Goal: Find specific page/section: Find specific page/section

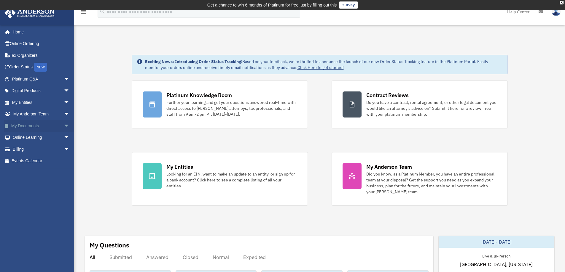
click at [64, 125] on span "arrow_drop_down" at bounding box center [70, 126] width 12 height 12
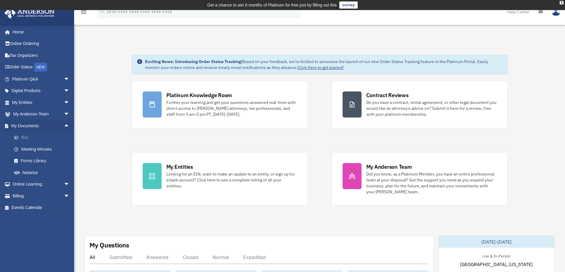
click at [25, 137] on link "Box" at bounding box center [43, 138] width 70 height 12
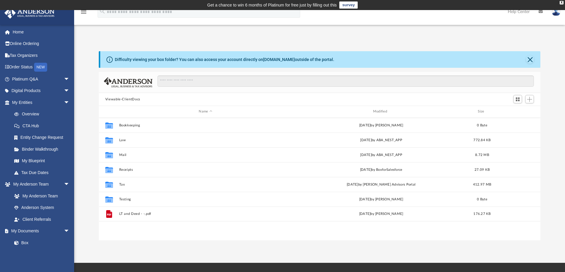
scroll to position [130, 437]
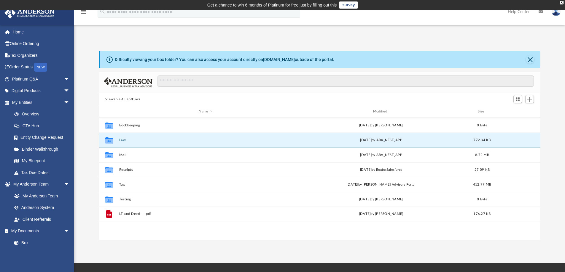
click at [120, 140] on button "Law" at bounding box center [205, 140] width 173 height 4
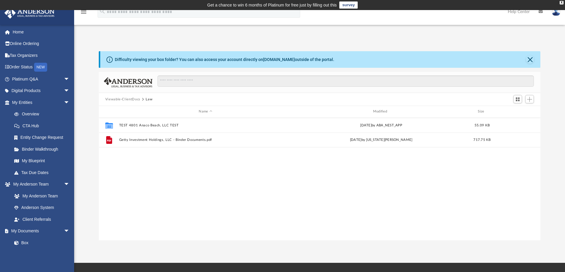
click at [132, 98] on button "Viewable-ClientDocs" at bounding box center [122, 99] width 35 height 5
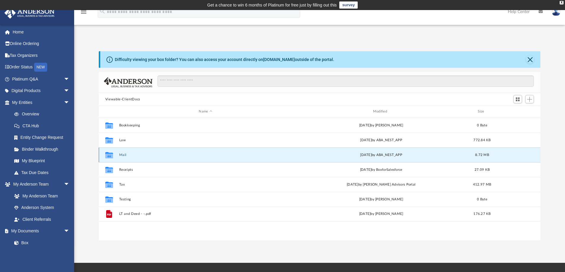
click at [123, 155] on button "Mail" at bounding box center [205, 155] width 173 height 4
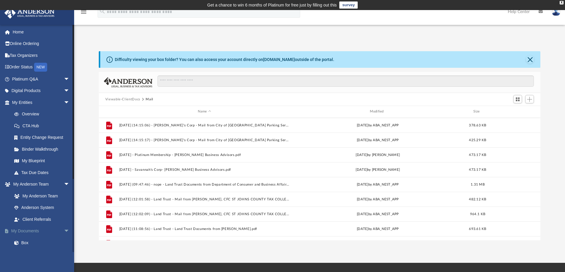
click at [29, 231] on link "My Documents arrow_drop_down" at bounding box center [41, 232] width 74 height 12
click at [91, 101] on div "Difficulty viewing your box folder? You can also access your account directly o…" at bounding box center [319, 145] width 491 height 189
click at [85, 140] on div "Difficulty viewing your box folder? You can also access your account directly o…" at bounding box center [319, 145] width 491 height 189
click at [18, 30] on link "Home" at bounding box center [41, 32] width 74 height 12
